Goal: Task Accomplishment & Management: Use online tool/utility

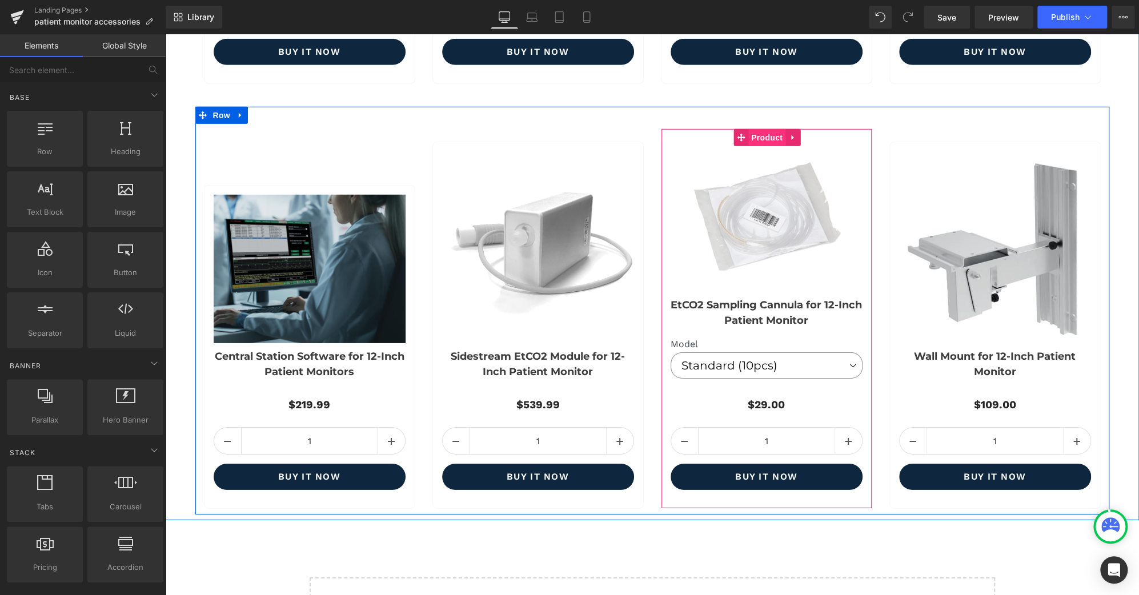
click at [769, 137] on span "Product" at bounding box center [767, 137] width 37 height 17
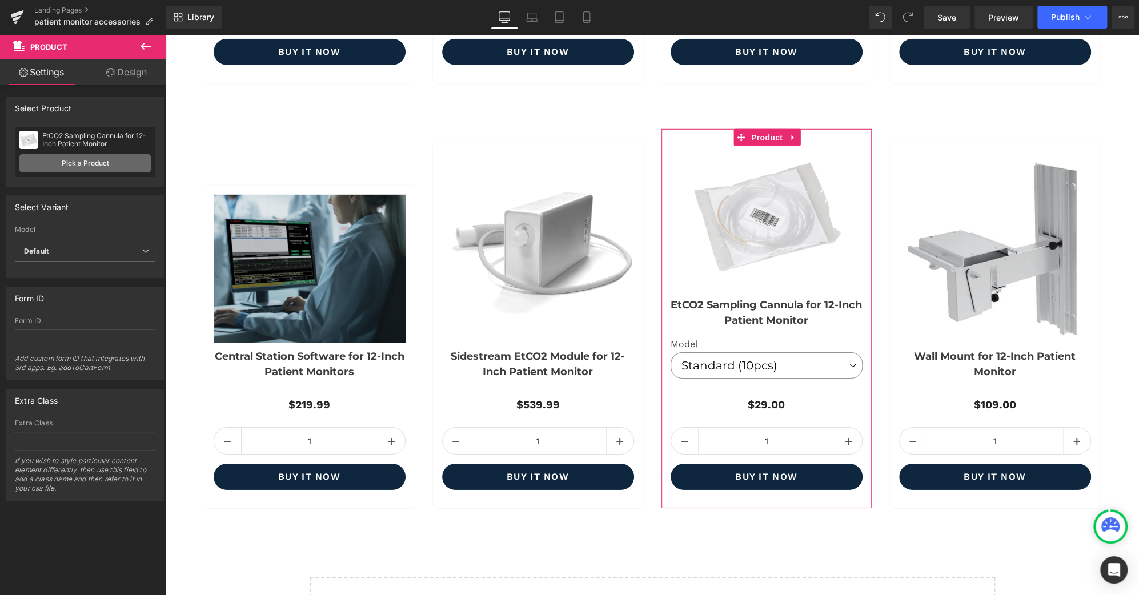
click at [70, 158] on link "Pick a Product" at bounding box center [84, 163] width 131 height 18
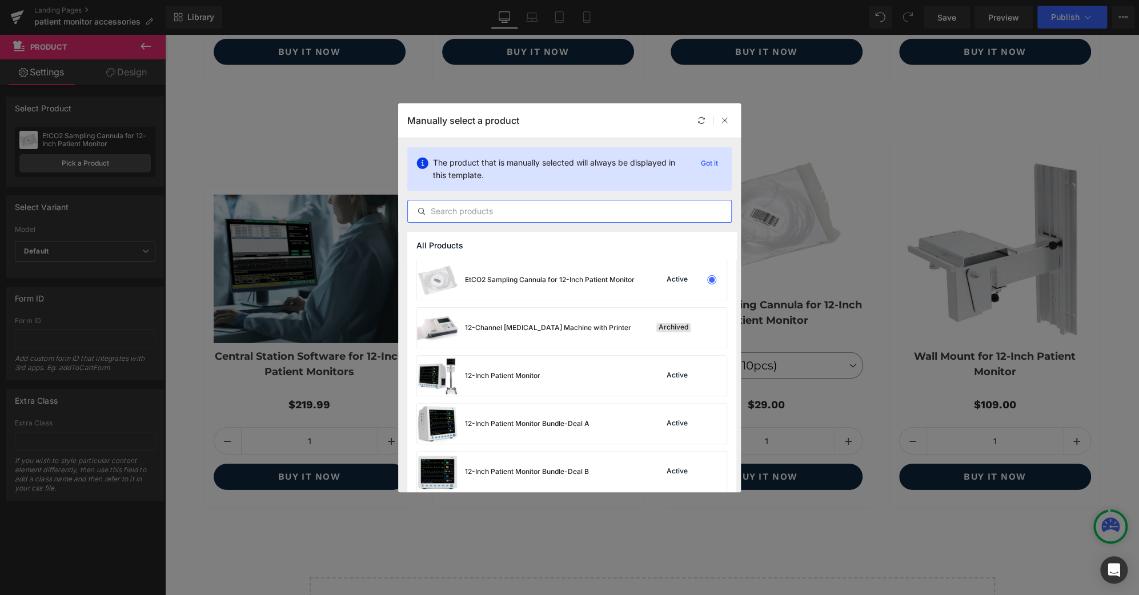
click at [551, 213] on input "text" at bounding box center [569, 212] width 323 height 14
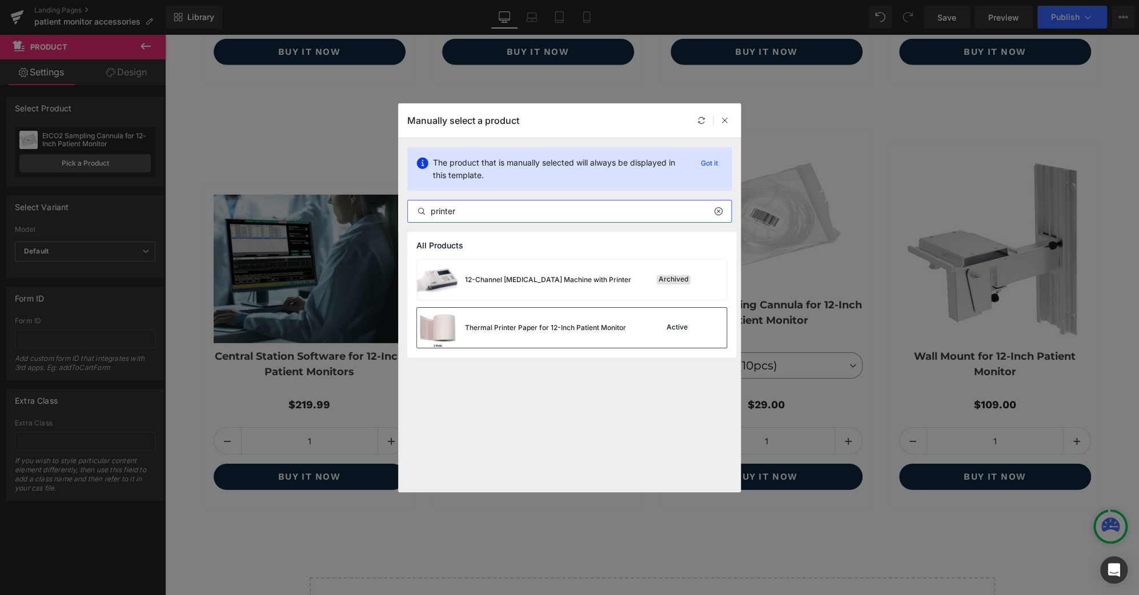
type input "printer"
click at [593, 339] on div "Thermal Printer Paper for 12-Inch Patient Monitor" at bounding box center [521, 328] width 209 height 40
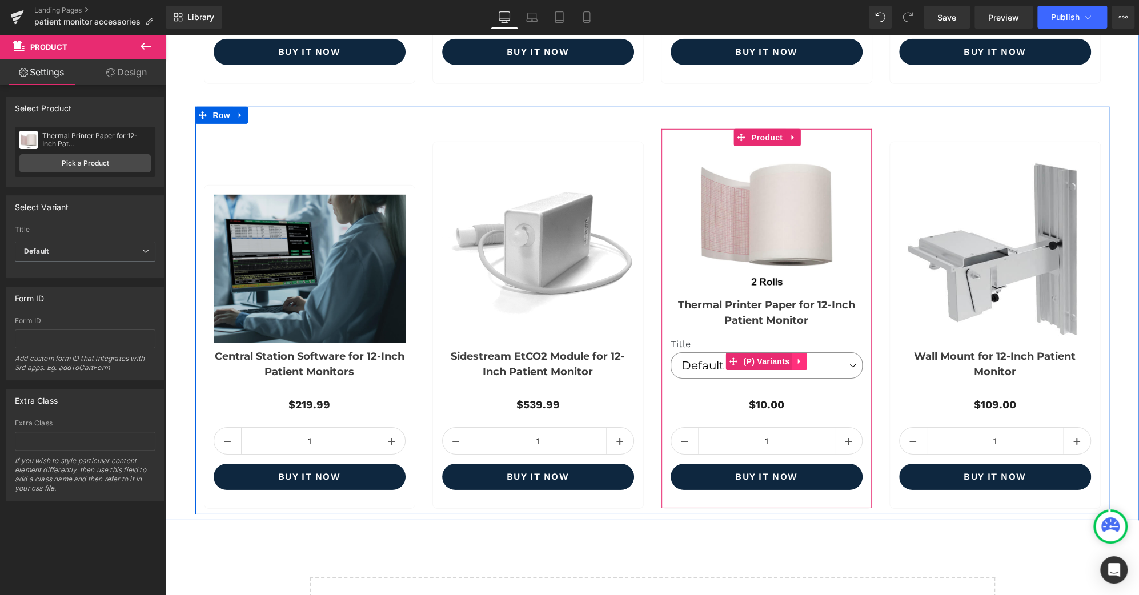
click at [798, 359] on icon at bounding box center [799, 361] width 2 height 5
click at [803, 362] on icon at bounding box center [807, 362] width 8 height 8
click at [759, 333] on link "Thermal Printer Paper for 12-Inch Patient Monitor" at bounding box center [767, 312] width 192 height 41
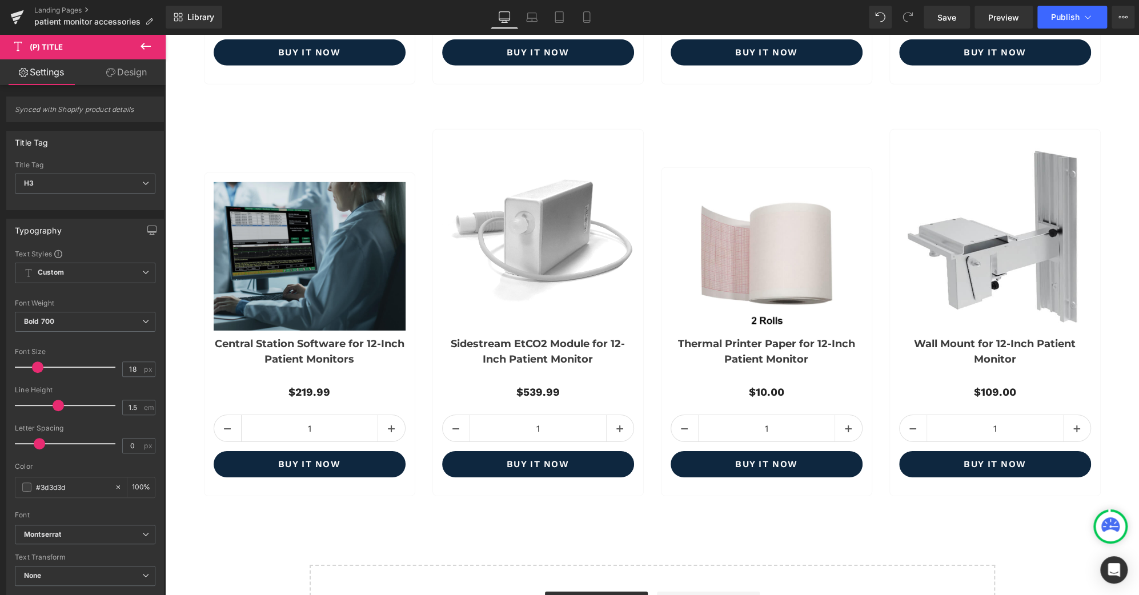
scroll to position [2186, 0]
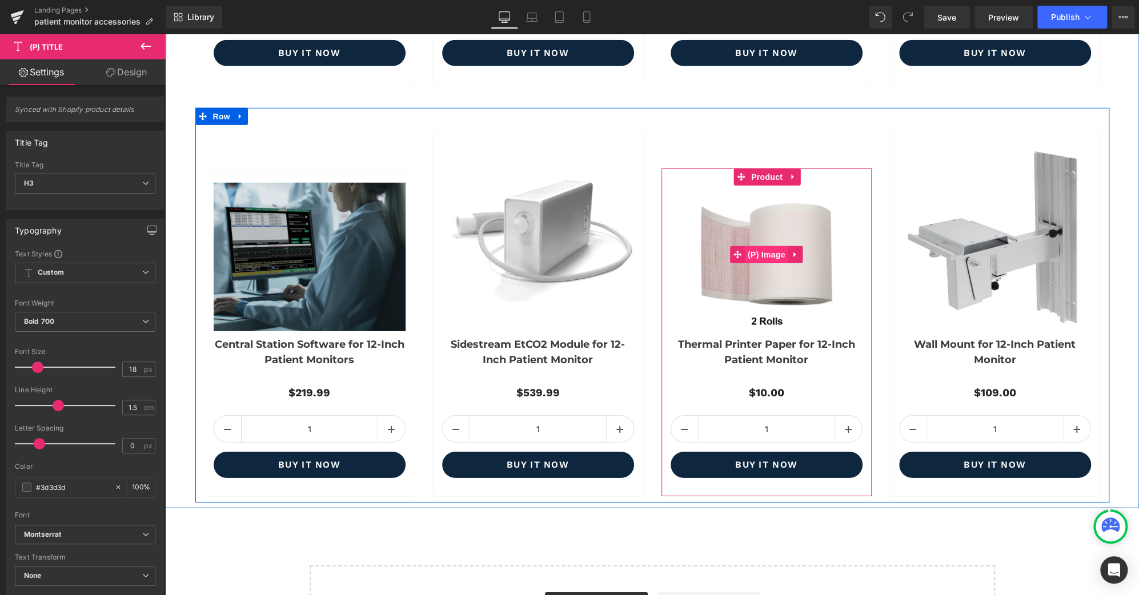
click at [771, 252] on span "(P) Image" at bounding box center [766, 254] width 43 height 17
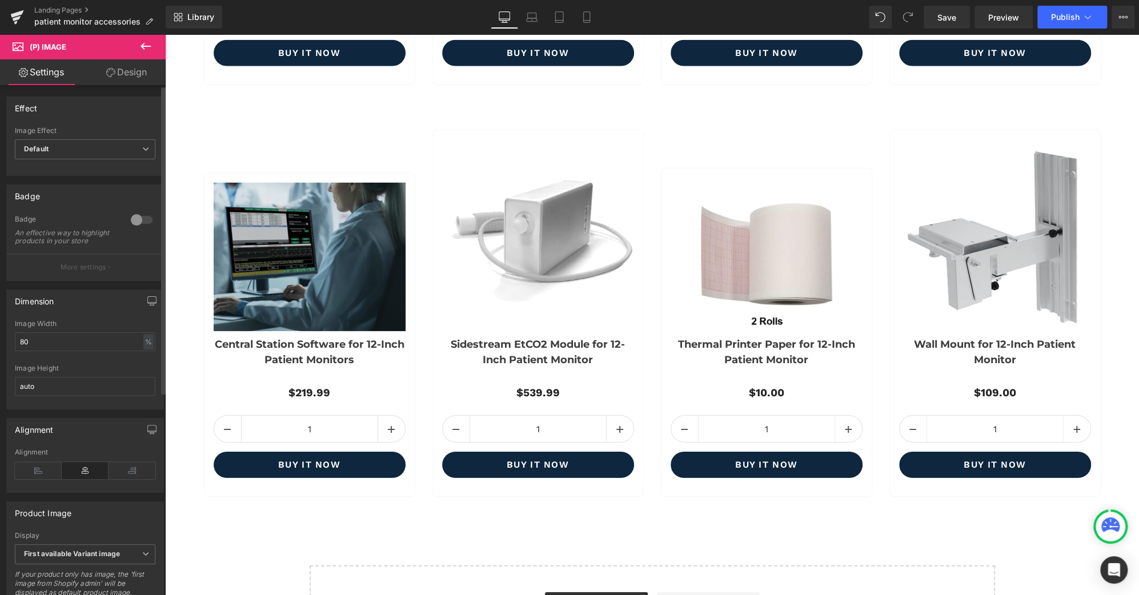
scroll to position [0, 0]
click at [75, 351] on input "80" at bounding box center [85, 342] width 141 height 19
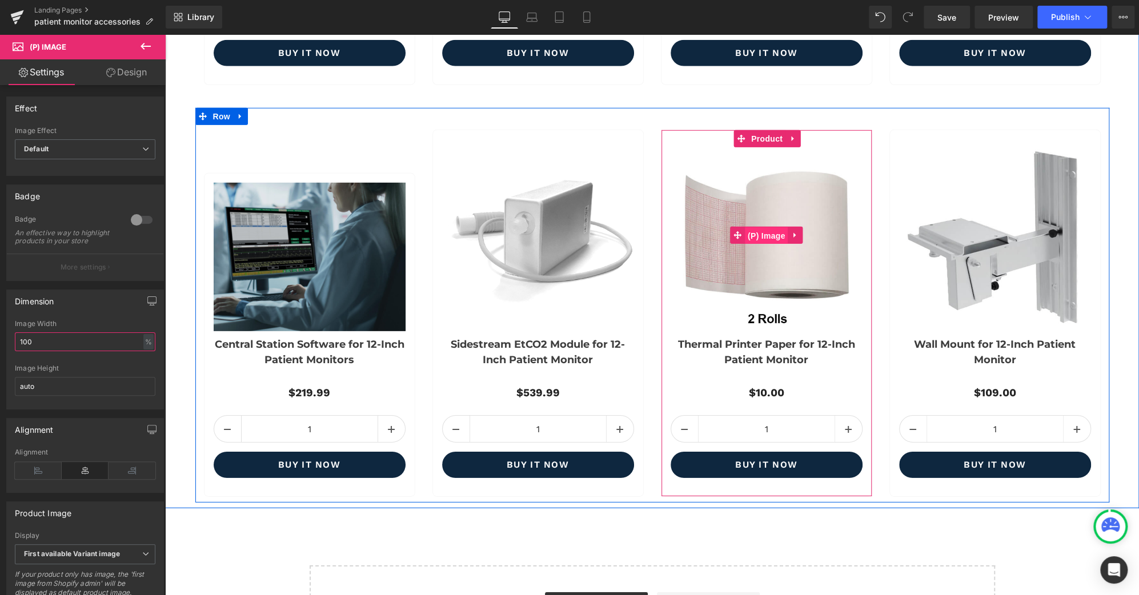
click at [761, 231] on span "(P) Image" at bounding box center [766, 235] width 43 height 17
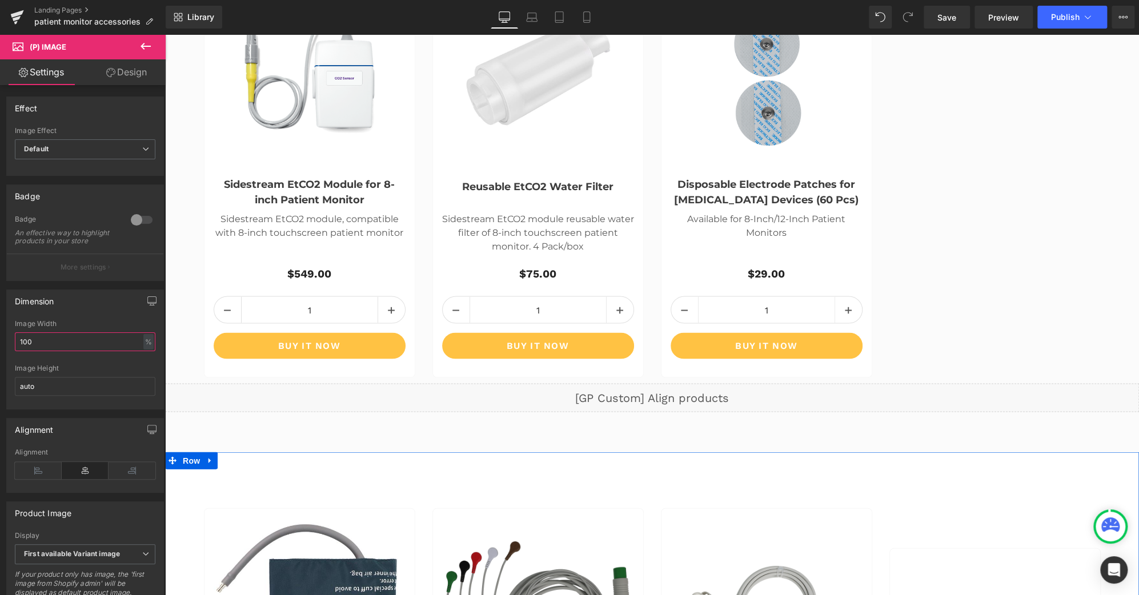
scroll to position [1345, 0]
type input "100"
click at [596, 22] on link "Mobile" at bounding box center [586, 17] width 27 height 23
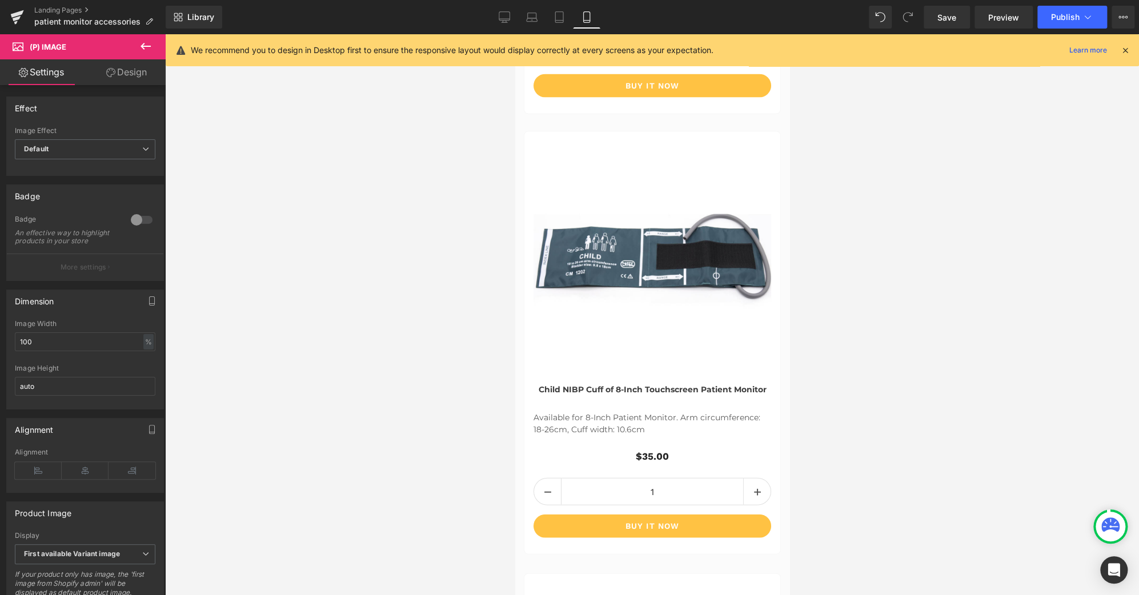
scroll to position [1428, 0]
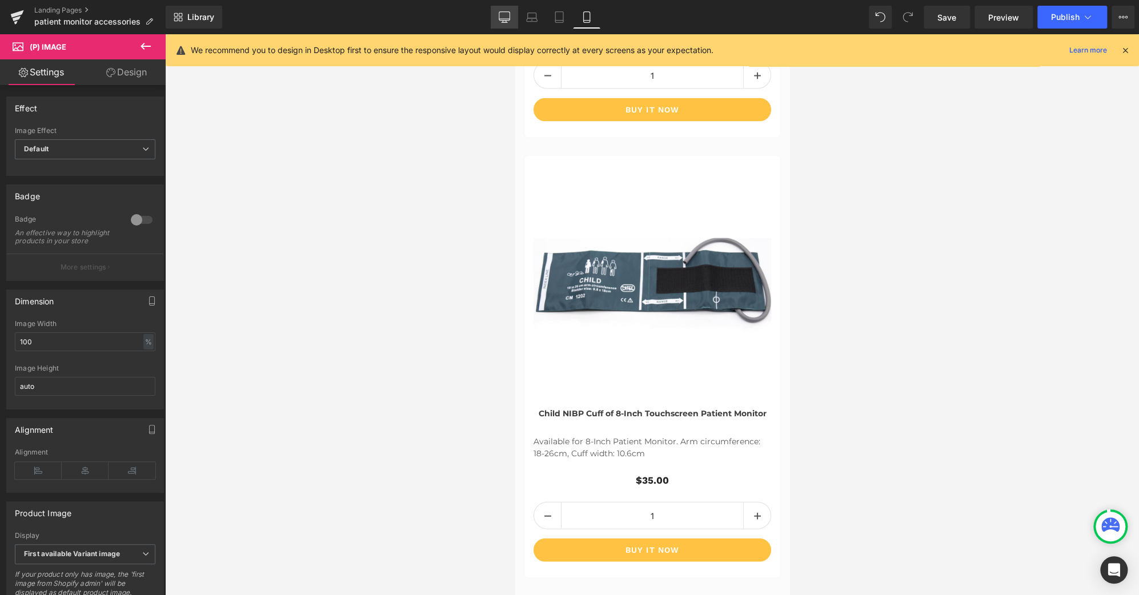
click at [508, 17] on icon at bounding box center [504, 16] width 11 height 11
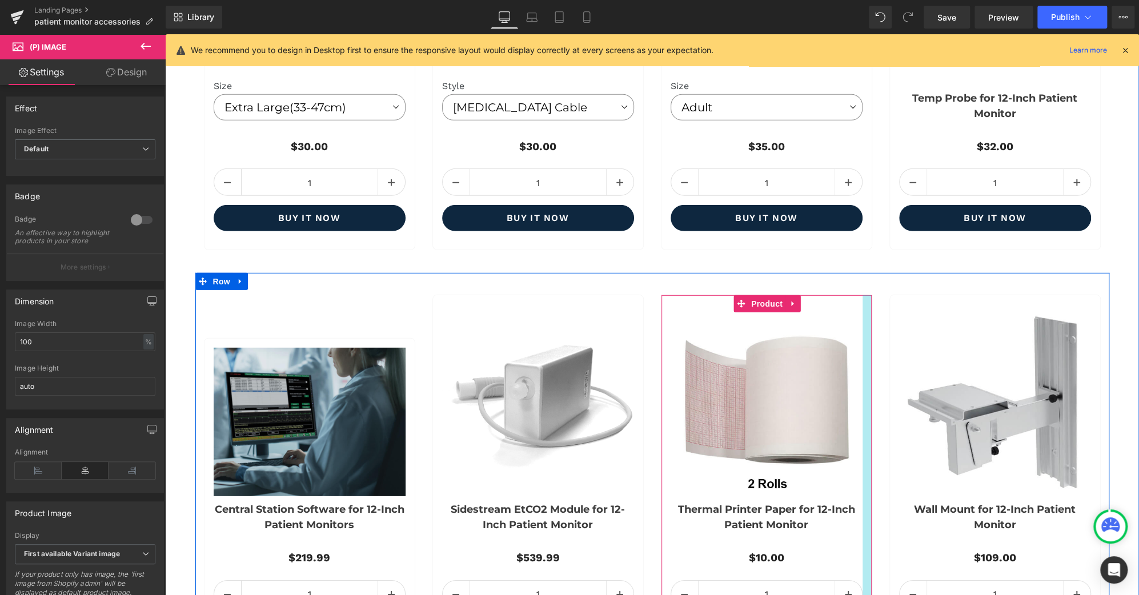
scroll to position [2021, 0]
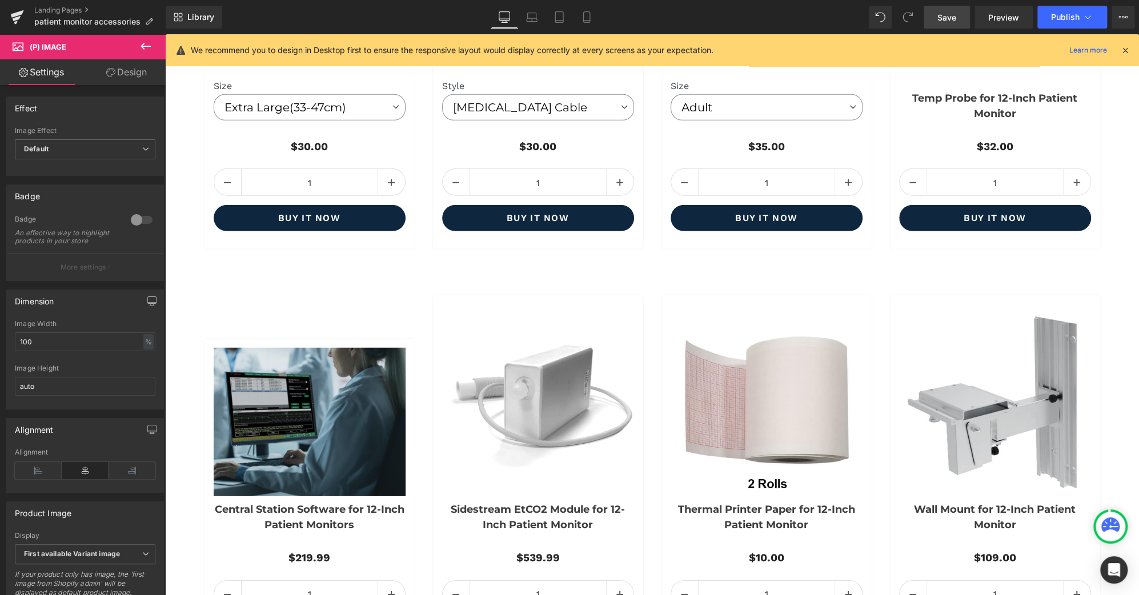
click at [935, 9] on link "Save" at bounding box center [947, 17] width 46 height 23
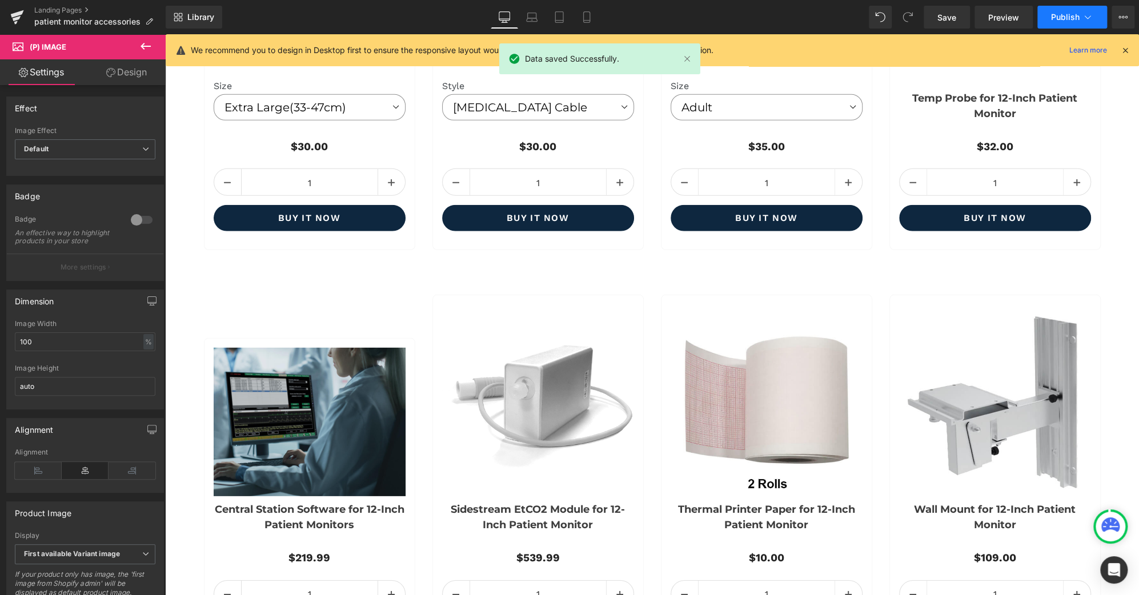
click at [1077, 13] on span "Publish" at bounding box center [1065, 17] width 29 height 9
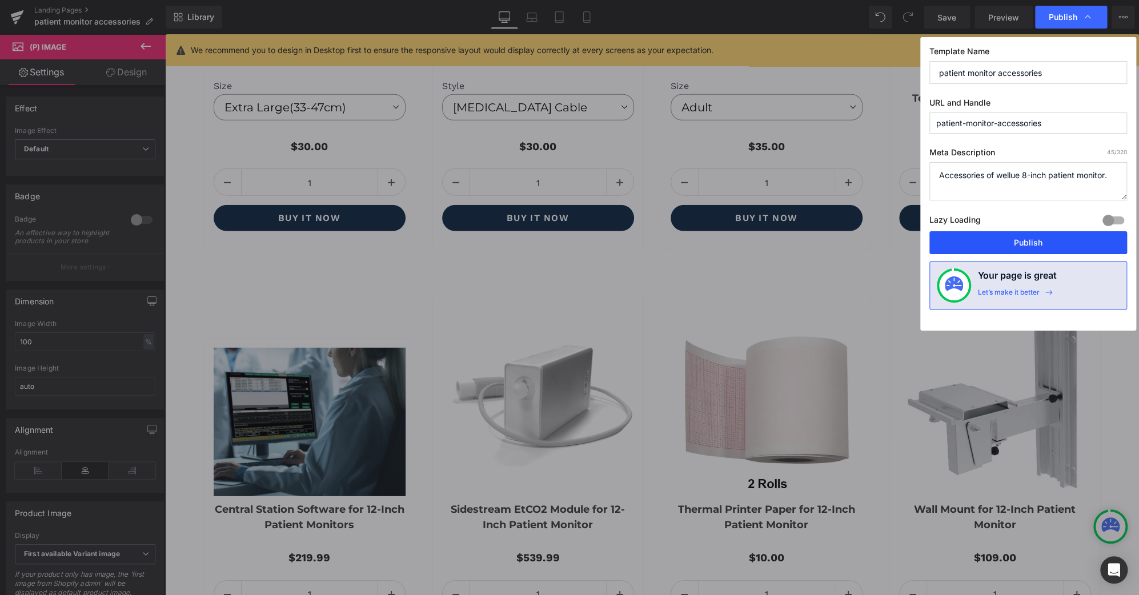
click at [1051, 238] on button "Publish" at bounding box center [1029, 242] width 198 height 23
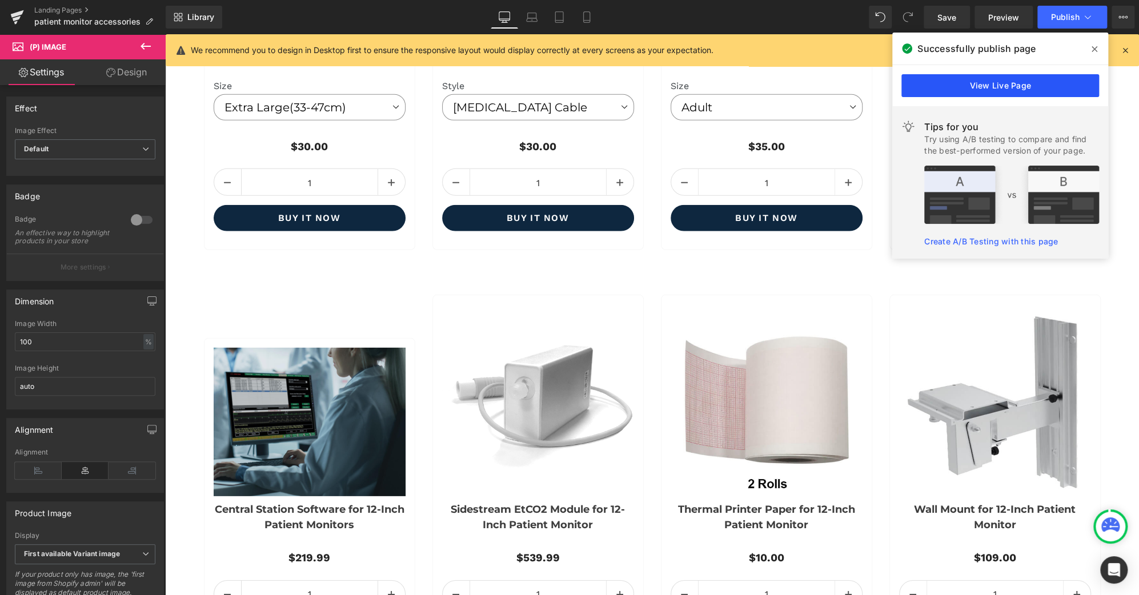
click at [1032, 87] on link "View Live Page" at bounding box center [1001, 85] width 198 height 23
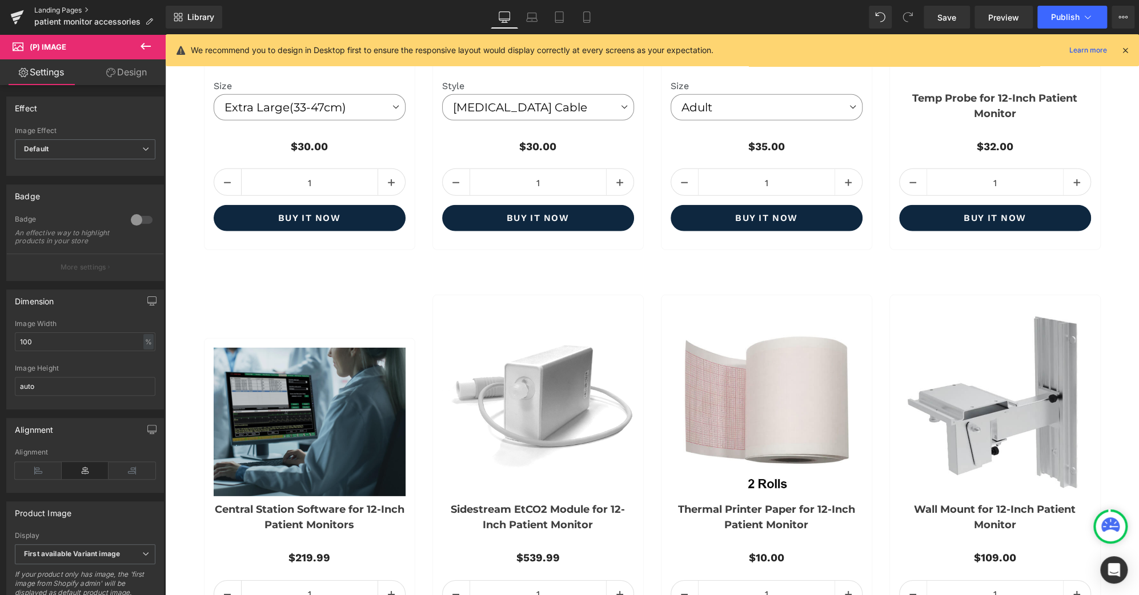
click at [77, 12] on link "Landing Pages" at bounding box center [99, 10] width 131 height 9
